Goal: Answer question/provide support

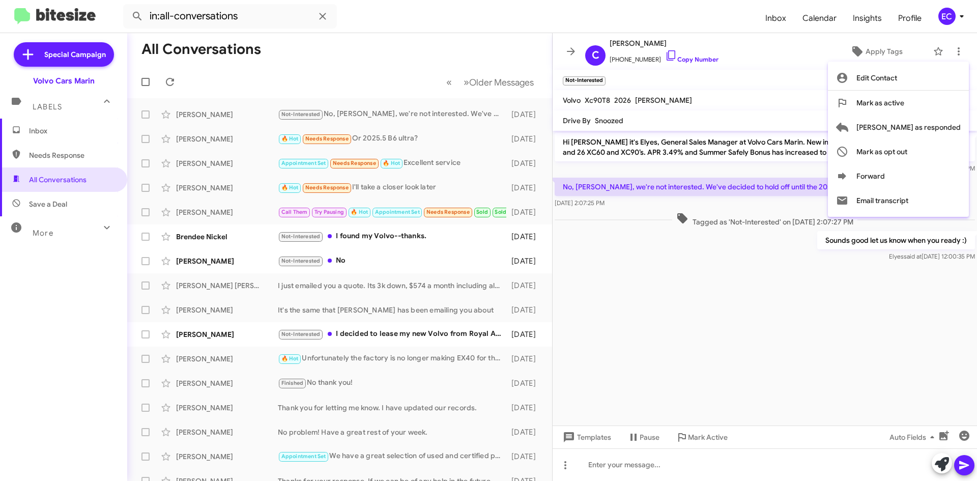
click at [746, 297] on div at bounding box center [488, 240] width 977 height 481
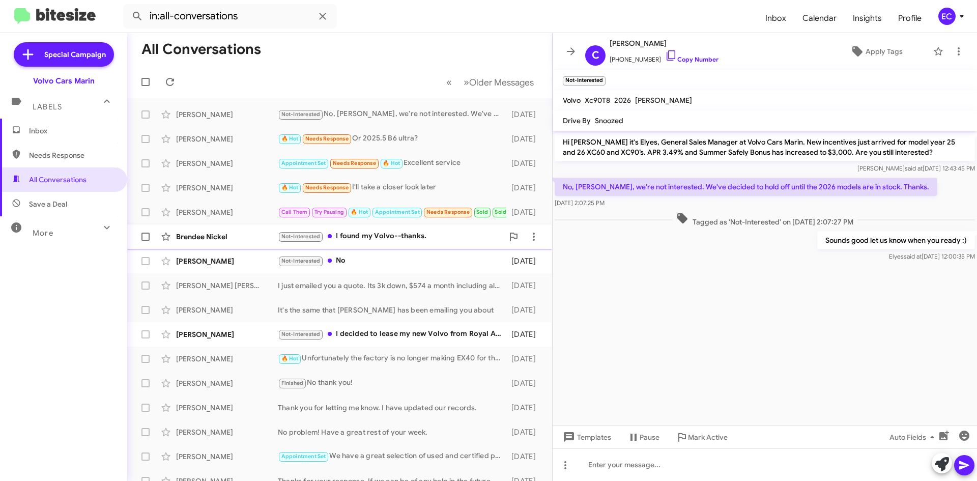
click at [389, 236] on div "Not-Interested I found my Volvo--thanks." at bounding box center [390, 237] width 225 height 12
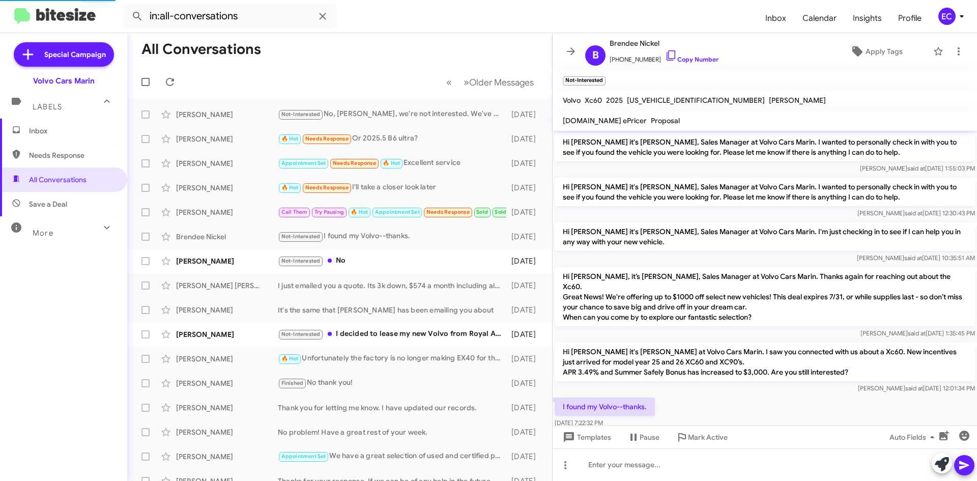
scroll to position [31, 0]
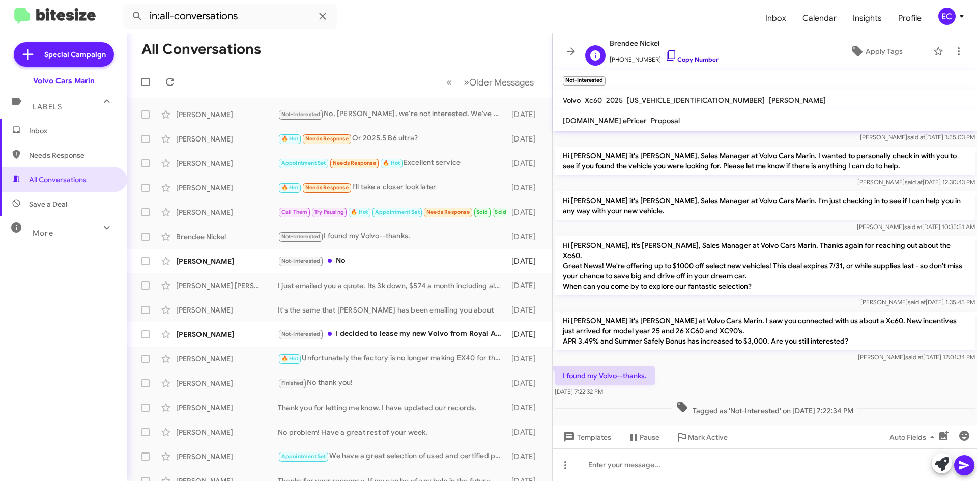
click at [692, 58] on link "Copy Number" at bounding box center [691, 59] width 53 height 8
click at [958, 52] on icon at bounding box center [959, 51] width 12 height 12
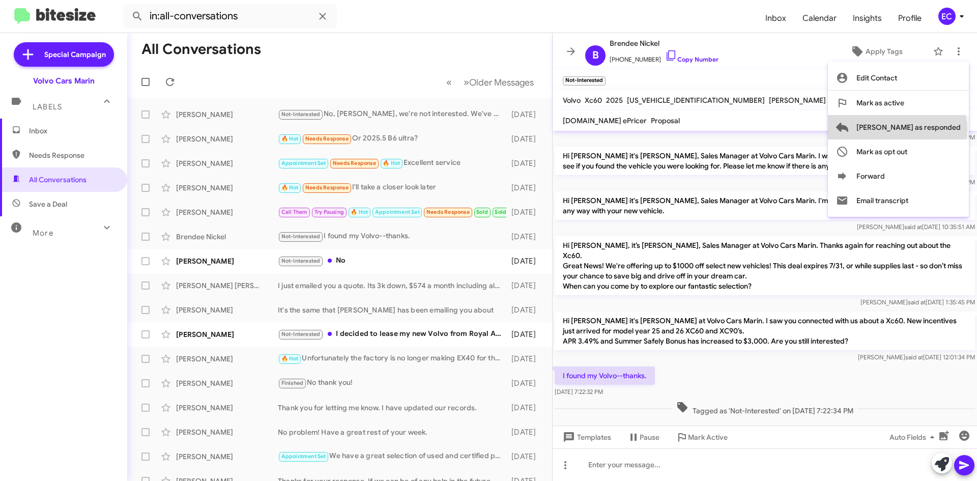
click at [938, 130] on span "[PERSON_NAME] as responded" at bounding box center [909, 127] width 104 height 24
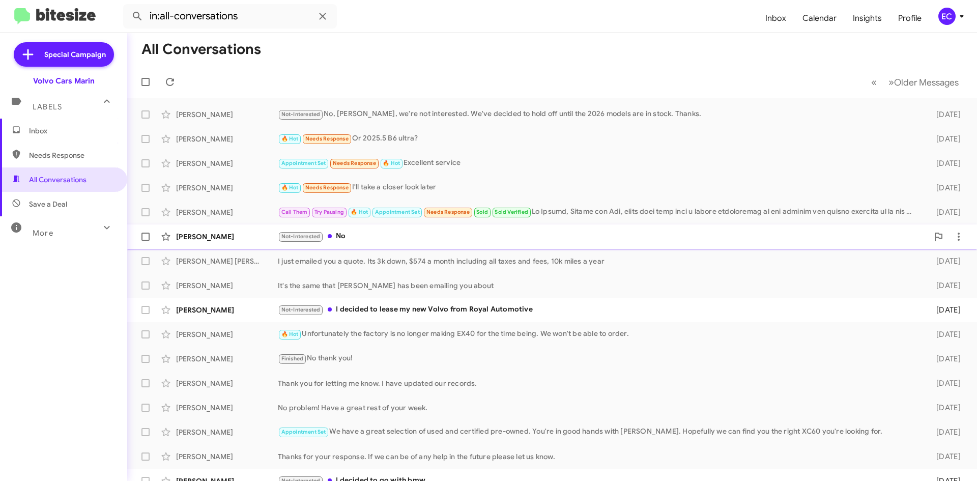
click at [350, 233] on div "Not-Interested No" at bounding box center [603, 237] width 650 height 12
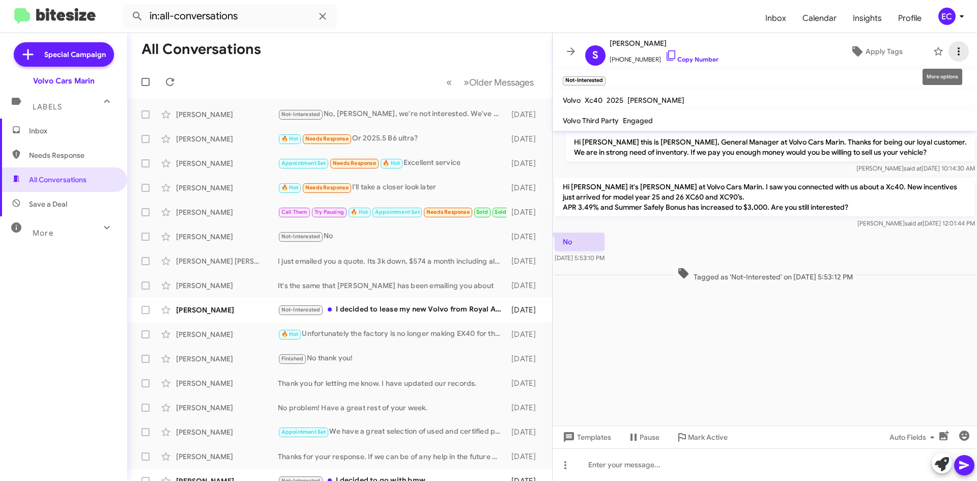
click at [962, 50] on icon at bounding box center [959, 51] width 12 height 12
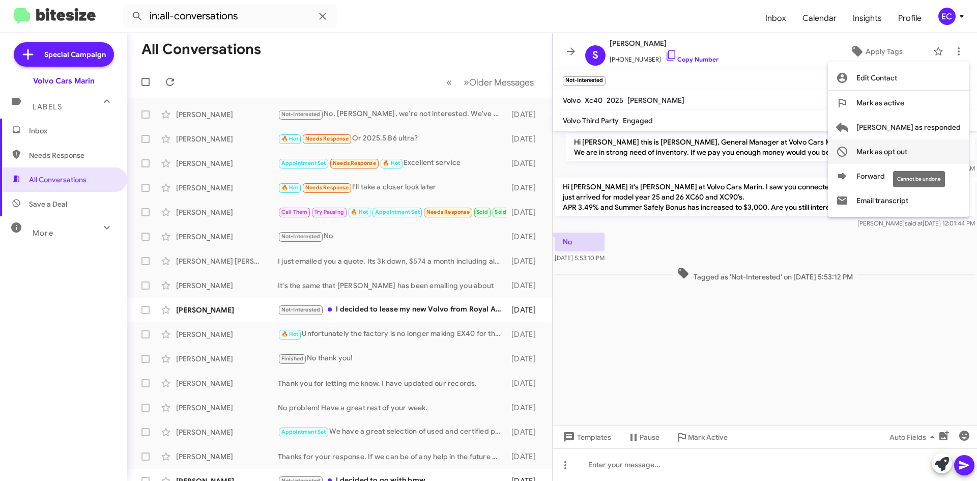
click at [907, 151] on span "Mark as opt out" at bounding box center [882, 151] width 51 height 24
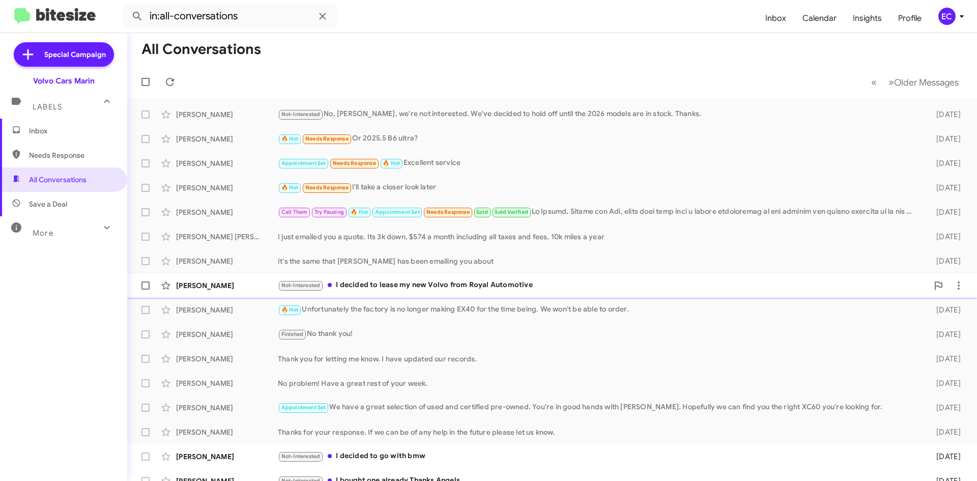
click at [436, 286] on div "Not-Interested I decided to lease my new Volvo from Royal Automotive" at bounding box center [603, 285] width 650 height 12
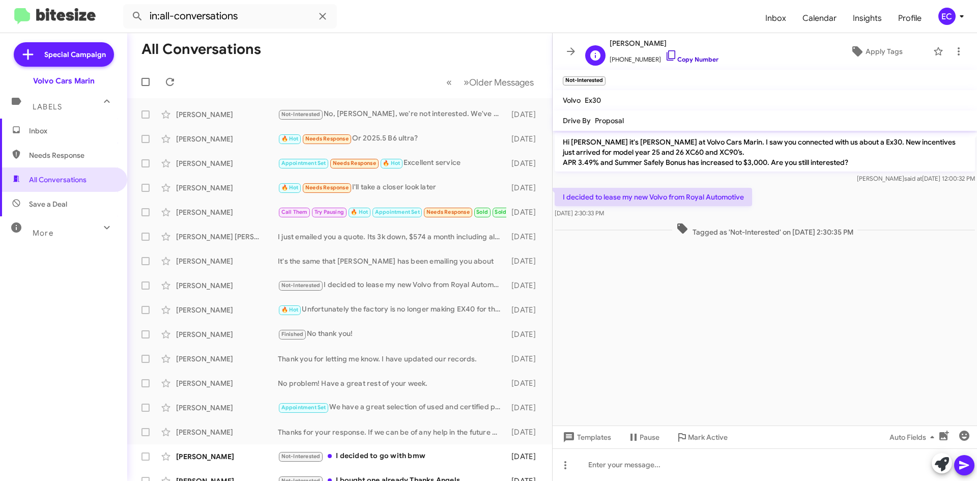
click at [678, 58] on link "Copy Number" at bounding box center [691, 59] width 53 height 8
click at [957, 53] on icon at bounding box center [959, 51] width 12 height 12
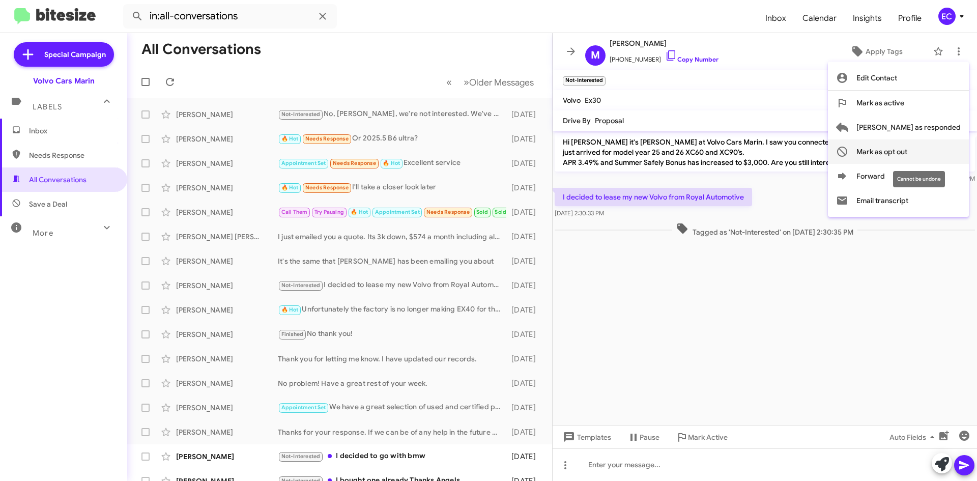
click at [907, 152] on span "Mark as opt out" at bounding box center [882, 151] width 51 height 24
